Goal: Information Seeking & Learning: Learn about a topic

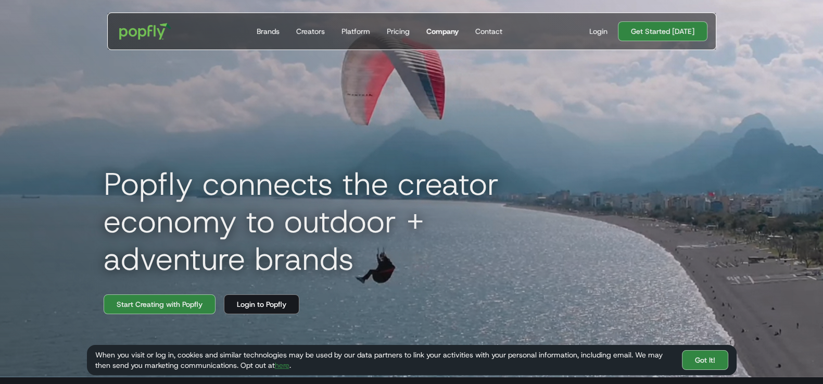
click at [455, 31] on div "Company" at bounding box center [442, 31] width 32 height 10
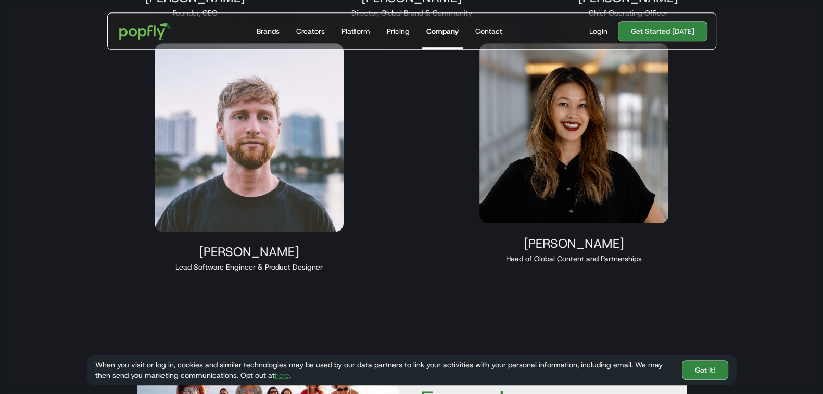
scroll to position [879, 0]
